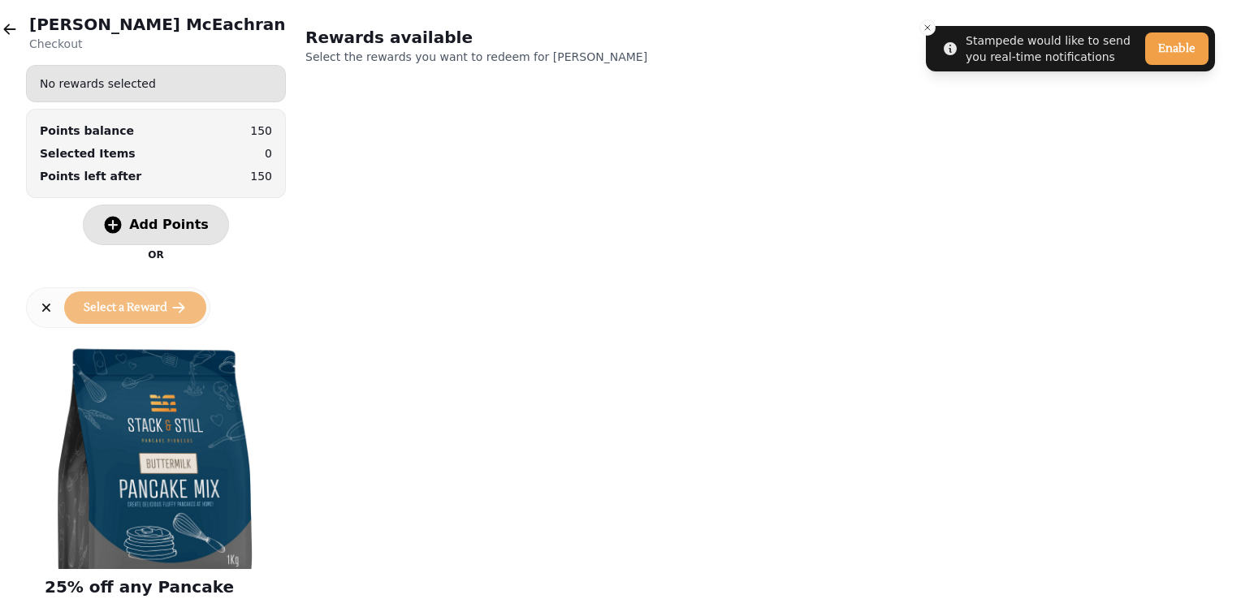
click at [146, 226] on span "Add Points" at bounding box center [169, 224] width 80 height 13
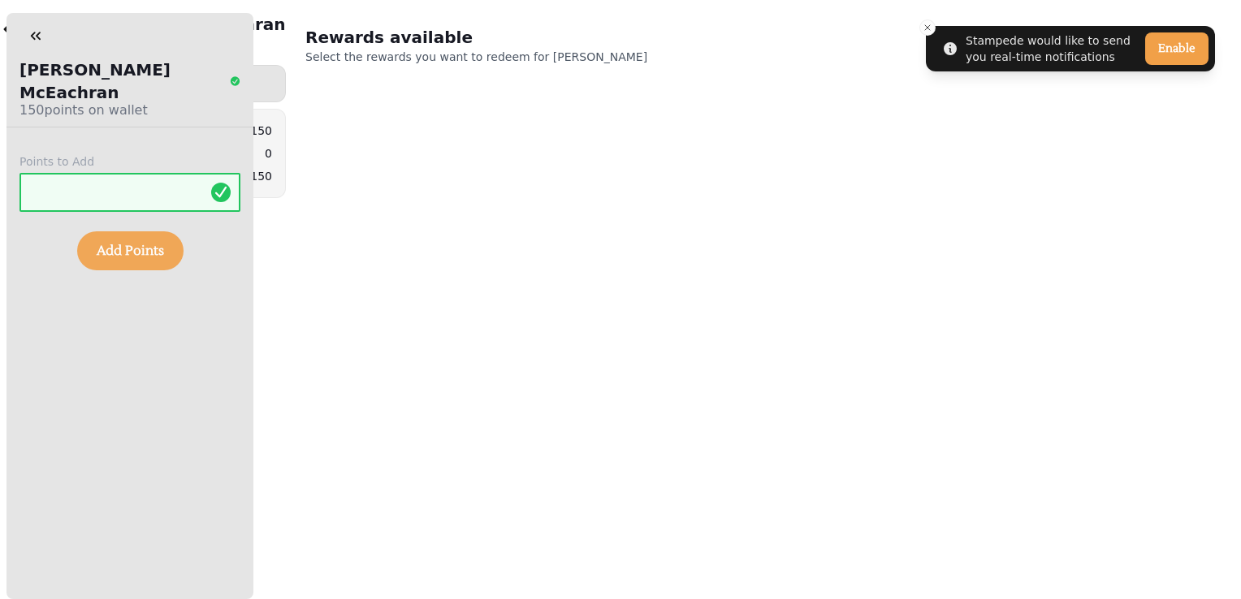
click at [130, 244] on span "Add Points" at bounding box center [130, 250] width 67 height 13
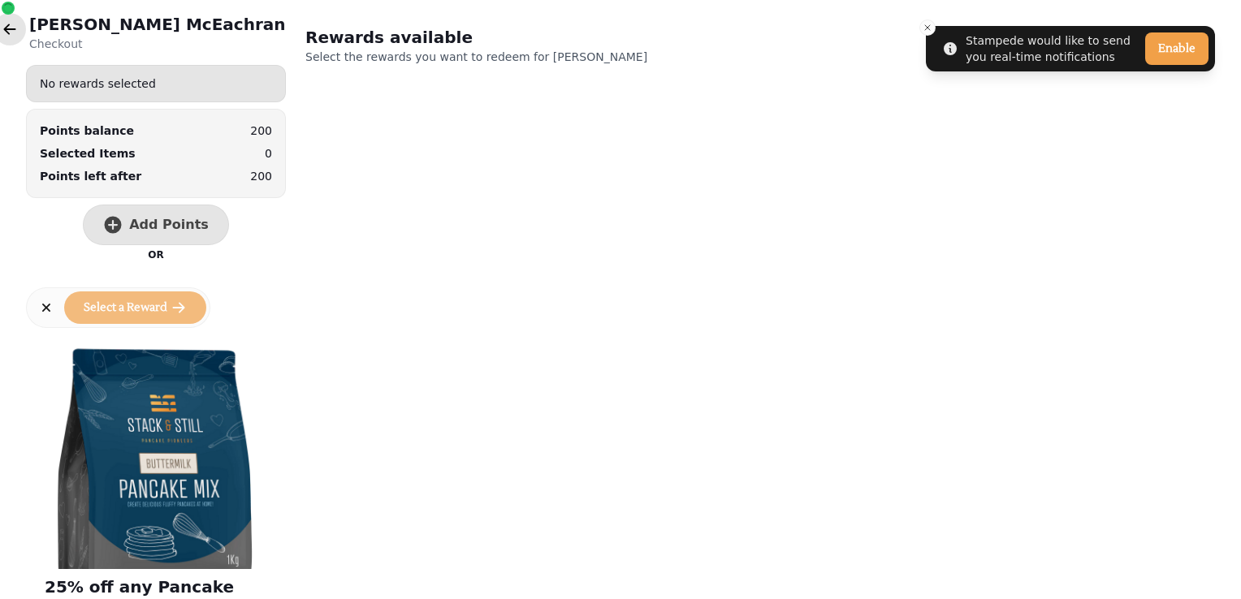
click at [3, 32] on icon "button" at bounding box center [10, 29] width 16 height 16
